Goal: Task Accomplishment & Management: Manage account settings

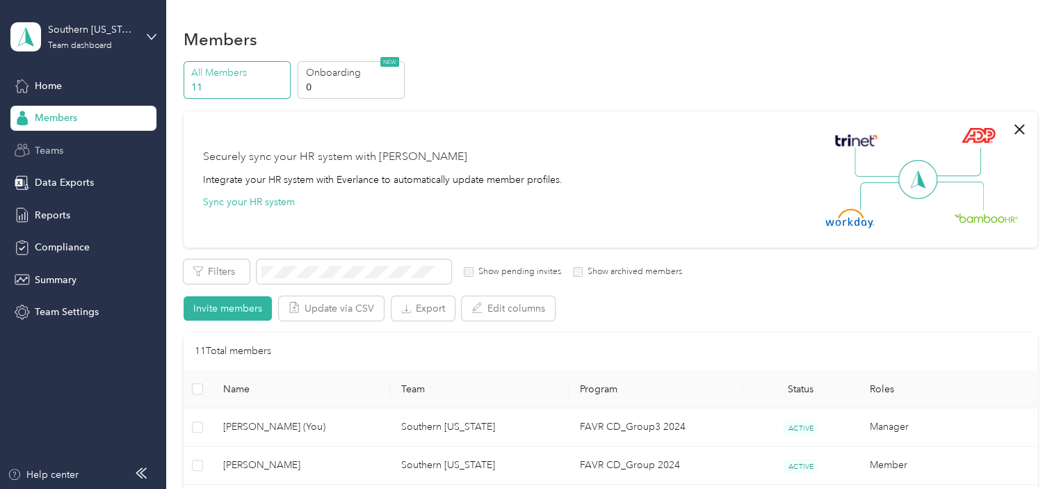
click at [35, 152] on div "Teams" at bounding box center [83, 150] width 146 height 25
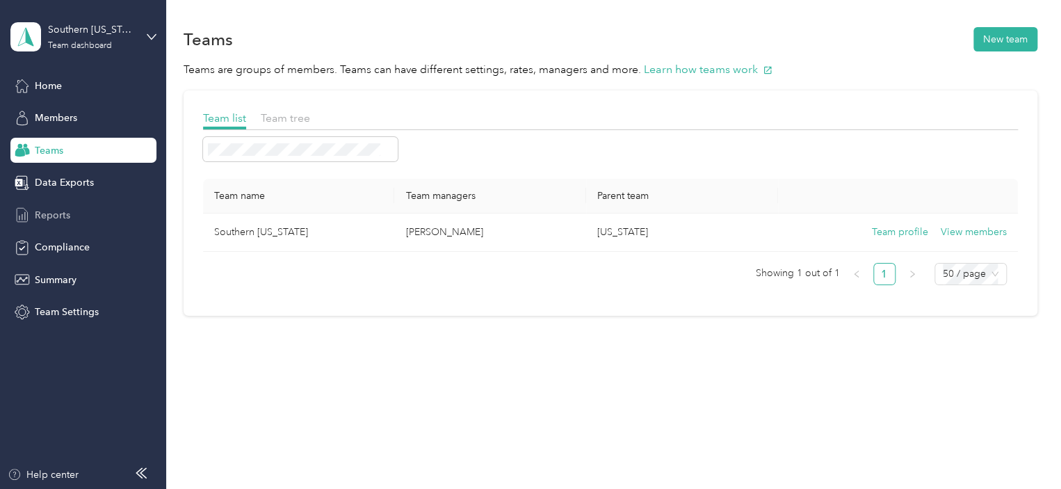
click at [61, 217] on span "Reports" at bounding box center [52, 215] width 35 height 15
